Goal: Task Accomplishment & Management: Manage account settings

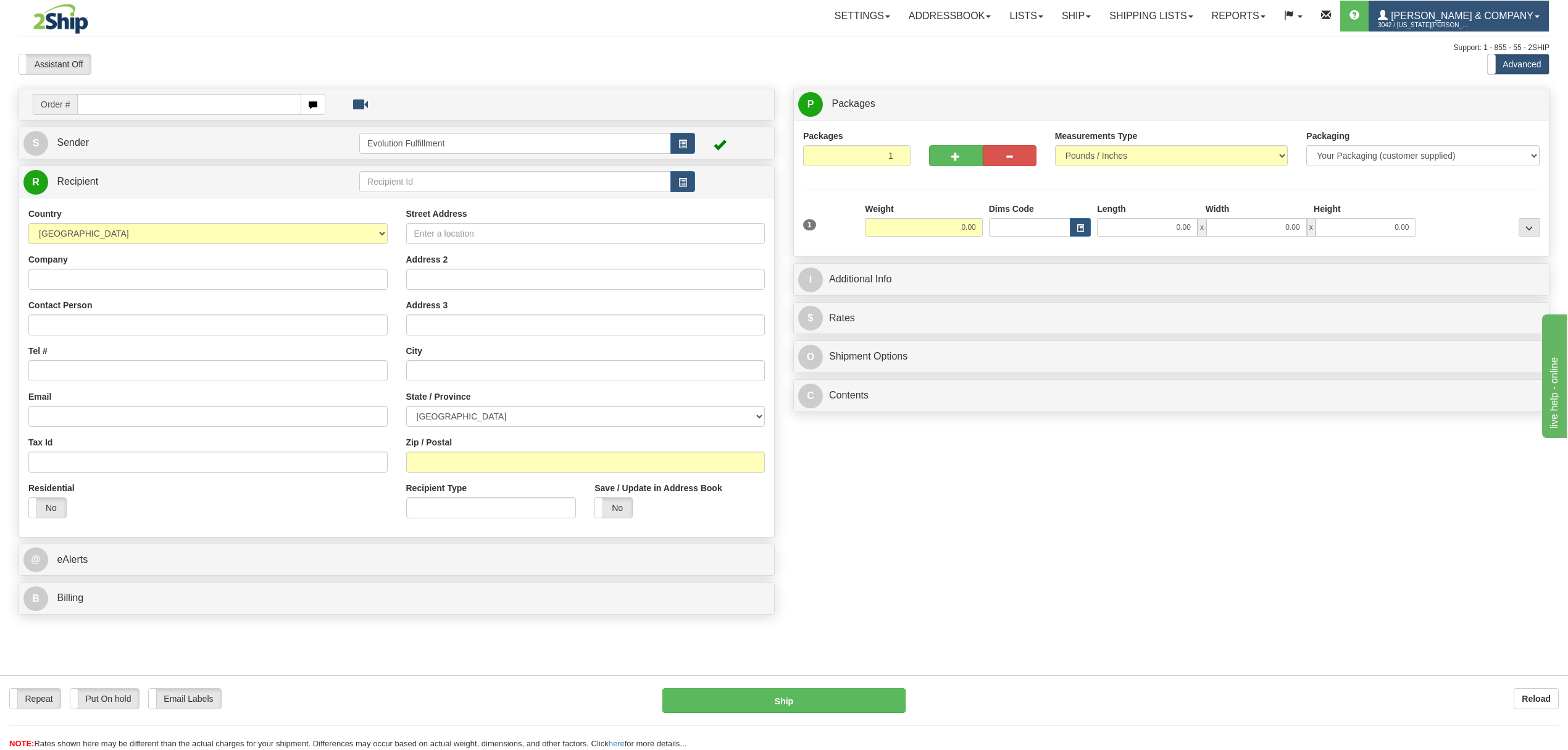
drag, startPoint x: 1489, startPoint y: 26, endPoint x: 1496, endPoint y: 29, distance: 7.6
click at [1176, 26] on span "3042 / Montana Yates" at bounding box center [1425, 25] width 93 height 12
click at [1176, 82] on link "LOG OUT" at bounding box center [1486, 75] width 125 height 16
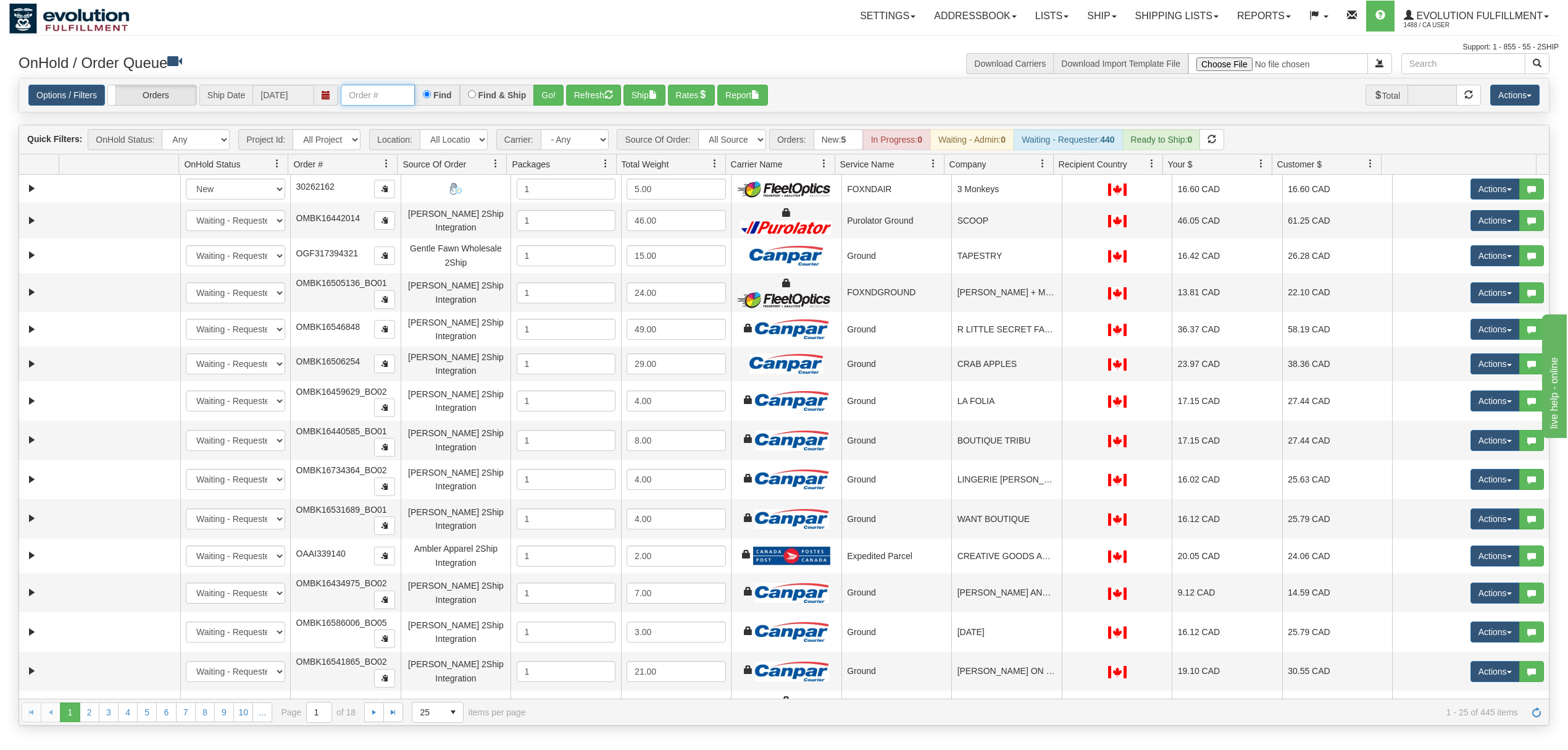
click at [411, 102] on input "text" at bounding box center [378, 95] width 74 height 21
type input "1"
